Goal: Transaction & Acquisition: Purchase product/service

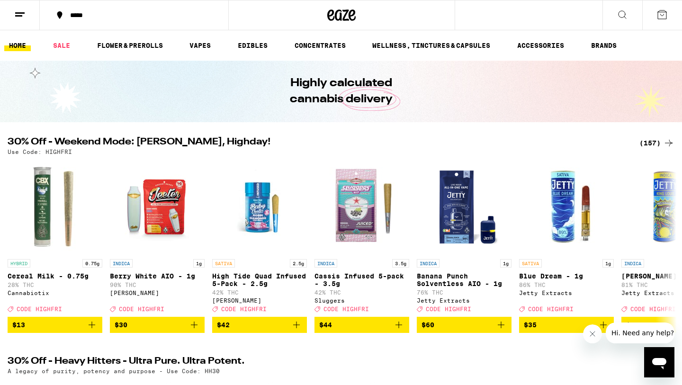
click at [656, 143] on div "(157)" at bounding box center [656, 142] width 35 height 11
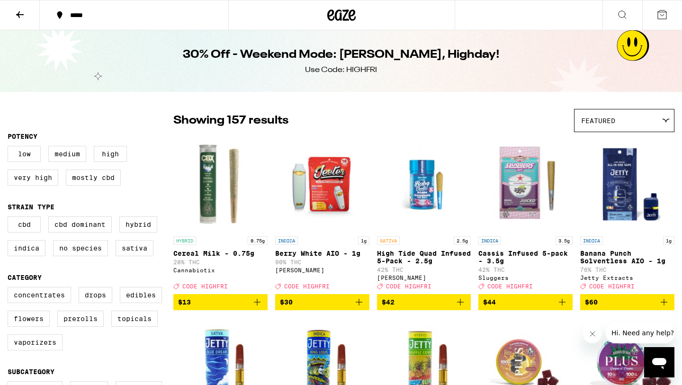
click at [149, 22] on button "*****" at bounding box center [134, 15] width 188 height 28
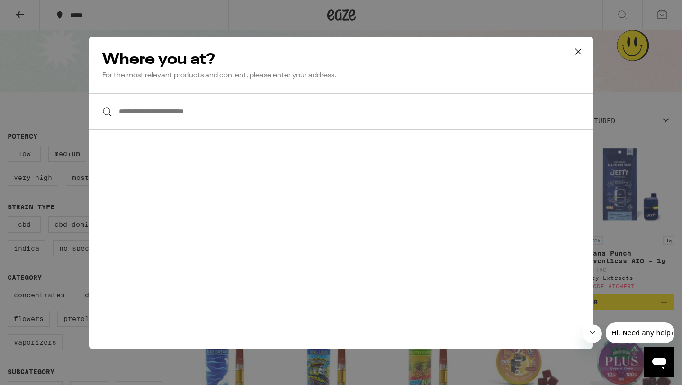
click at [208, 108] on input "**********" at bounding box center [341, 111] width 504 height 36
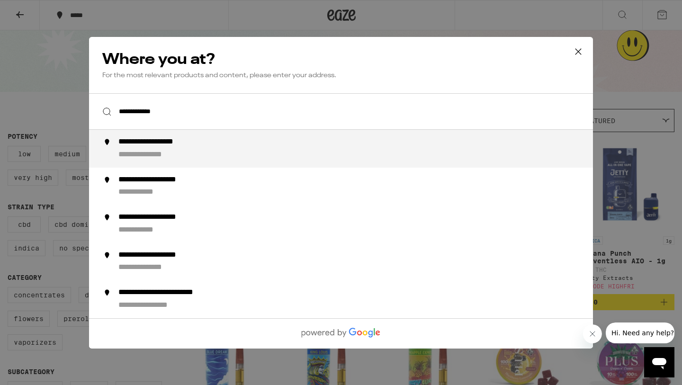
drag, startPoint x: 208, startPoint y: 108, endPoint x: 212, endPoint y: 143, distance: 35.2
click at [212, 143] on div "**********" at bounding box center [359, 148] width 483 height 23
type input "**********"
click at [212, 143] on div "**********" at bounding box center [359, 148] width 483 height 23
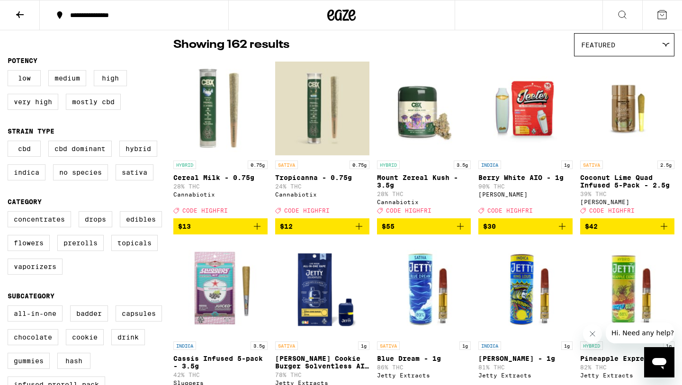
scroll to position [75, 0]
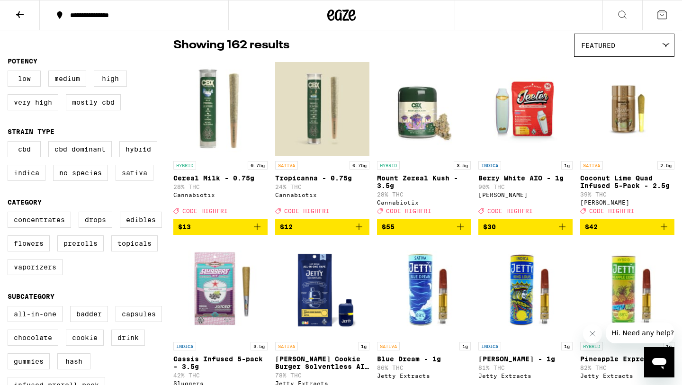
click at [126, 175] on label "Sativa" at bounding box center [135, 173] width 38 height 16
click at [10, 143] on input "Sativa" at bounding box center [9, 143] width 0 height 0
checkbox input "true"
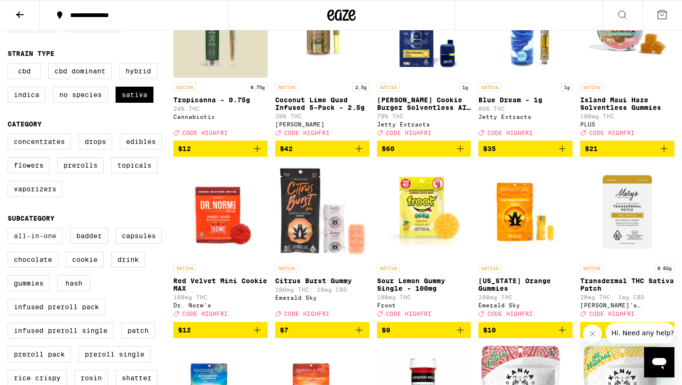
scroll to position [154, 0]
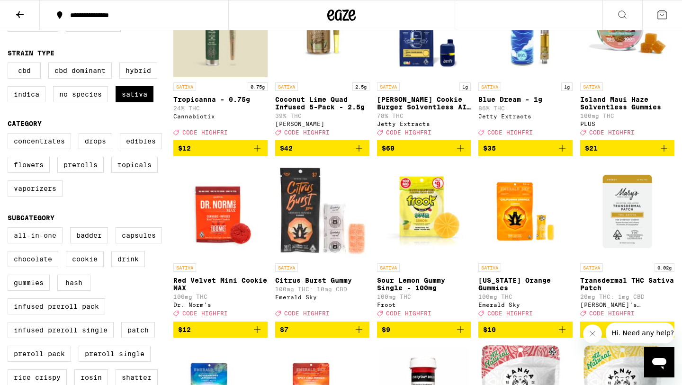
click at [47, 243] on label "All-In-One" at bounding box center [35, 235] width 55 height 16
click at [10, 229] on input "All-In-One" at bounding box center [9, 229] width 0 height 0
checkbox input "true"
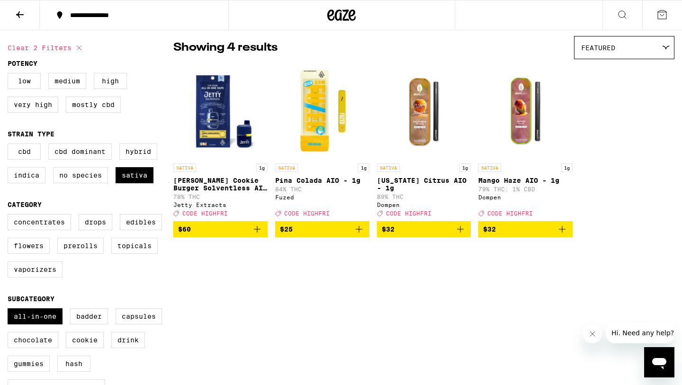
scroll to position [73, 0]
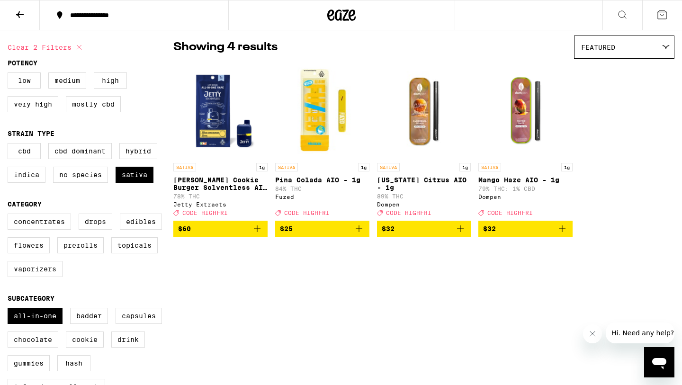
click at [462, 233] on icon "Add to bag" at bounding box center [460, 228] width 11 height 11
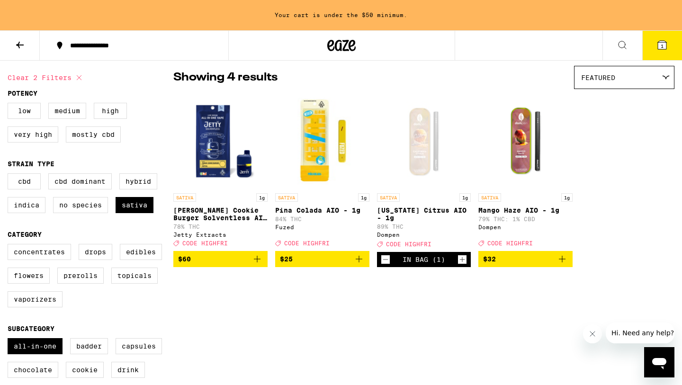
click at [565, 264] on icon "Add to bag" at bounding box center [561, 258] width 11 height 11
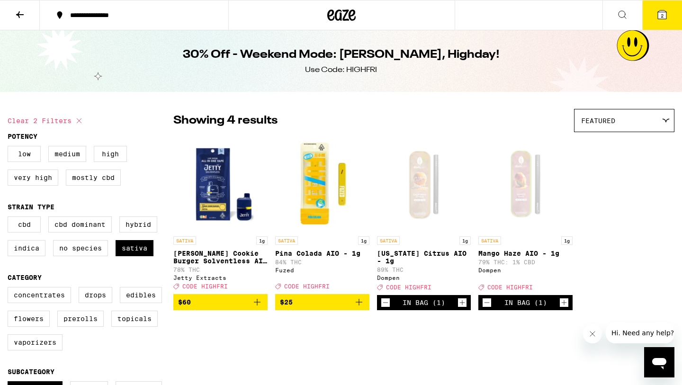
scroll to position [0, 0]
click at [646, 18] on button "2" at bounding box center [662, 14] width 40 height 29
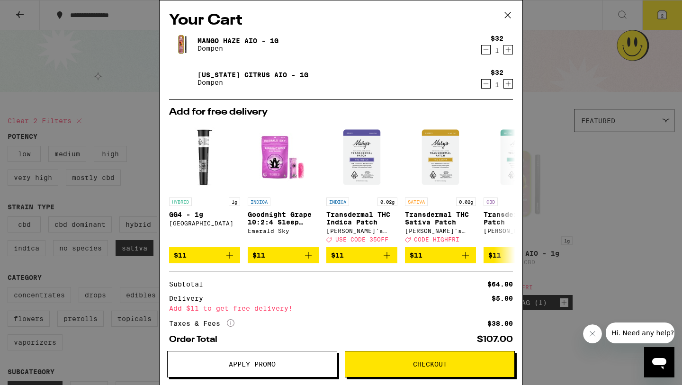
click at [297, 359] on button "Apply Promo" at bounding box center [252, 364] width 170 height 27
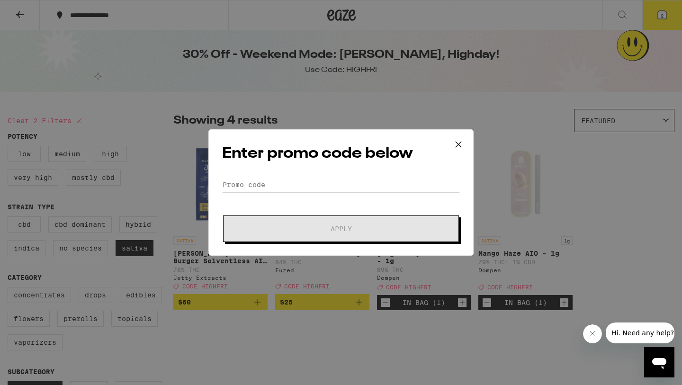
click at [292, 180] on input "Promo Code" at bounding box center [341, 185] width 238 height 14
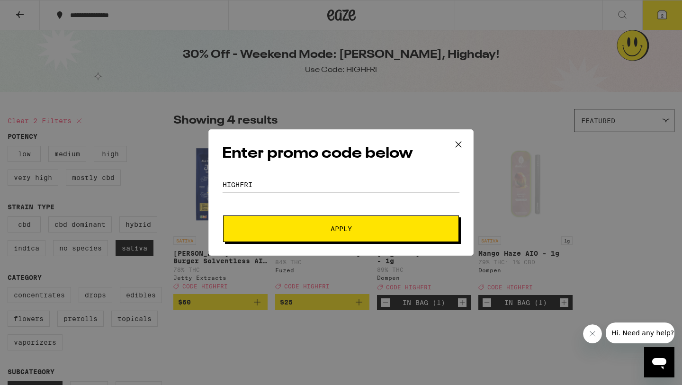
type input "HIGHFRI"
click at [334, 225] on span "Apply" at bounding box center [341, 228] width 21 height 7
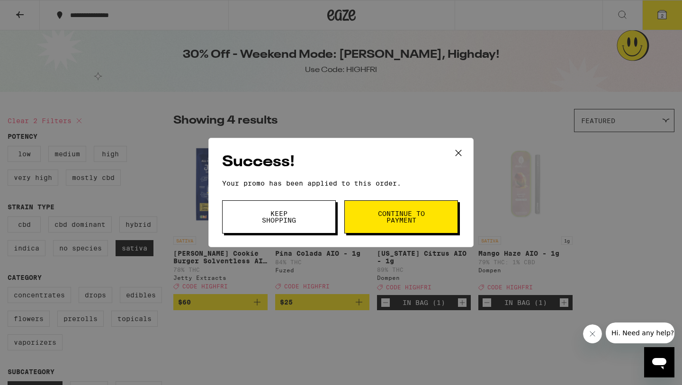
click at [384, 219] on span "Continue to payment" at bounding box center [401, 216] width 48 height 13
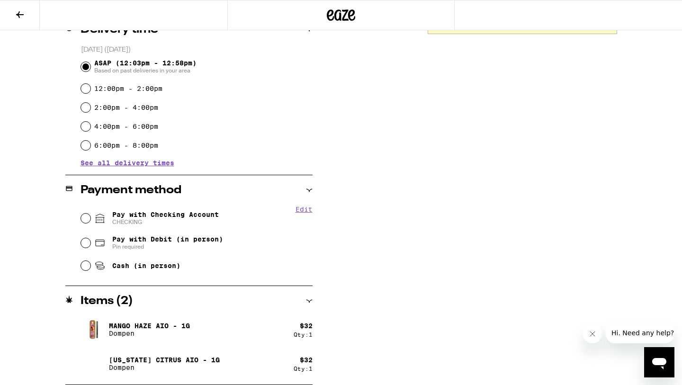
scroll to position [249, 0]
click at [87, 220] on input "Pay with Checking Account CHECKING" at bounding box center [85, 218] width 9 height 9
radio input "true"
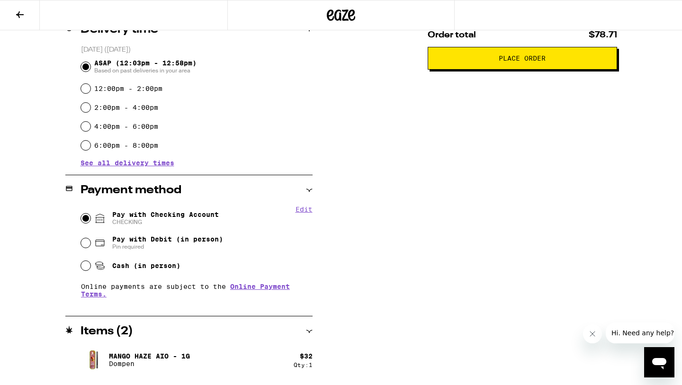
click at [490, 68] on button "Place Order" at bounding box center [522, 58] width 189 height 23
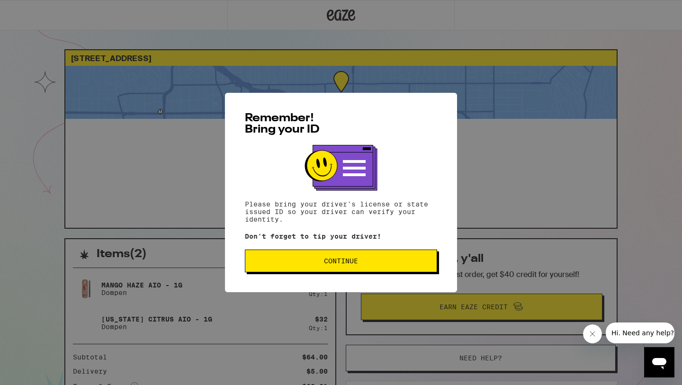
click at [392, 253] on button "Continue" at bounding box center [341, 261] width 192 height 23
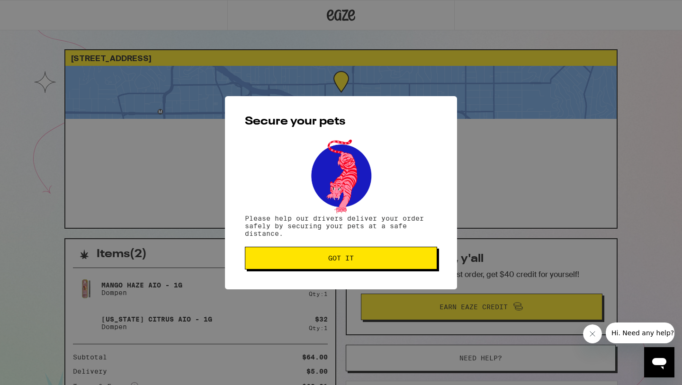
click at [386, 258] on span "Got it" at bounding box center [341, 258] width 176 height 7
